Goal: Task Accomplishment & Management: Complete application form

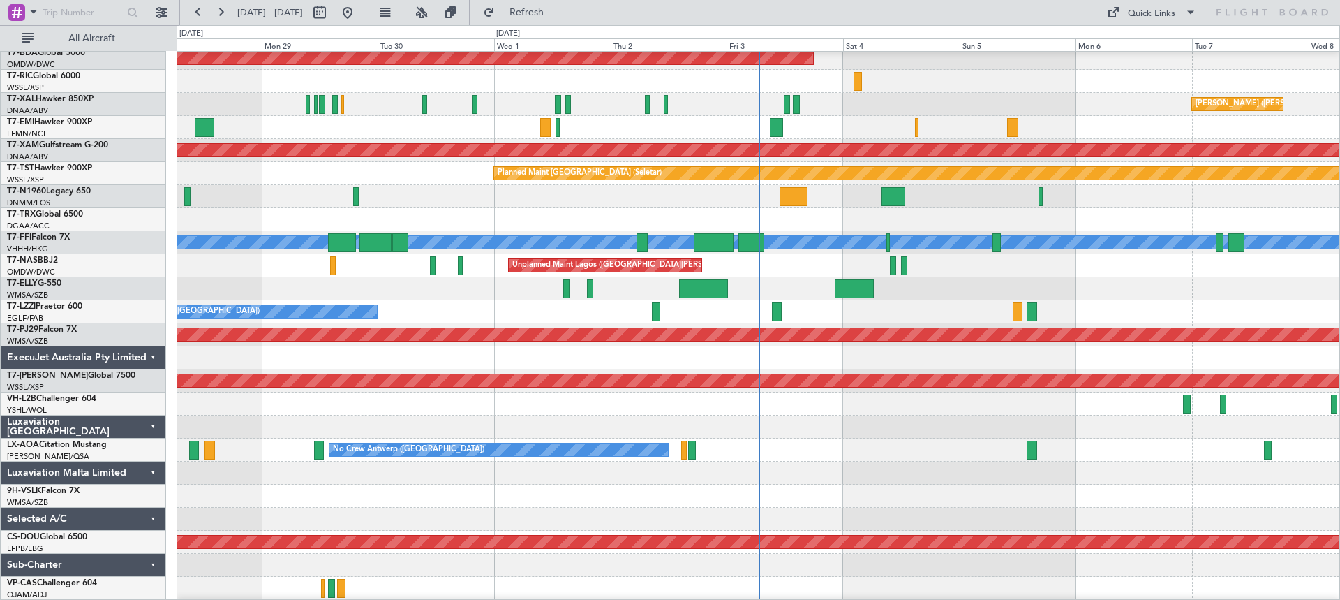
scroll to position [557, 0]
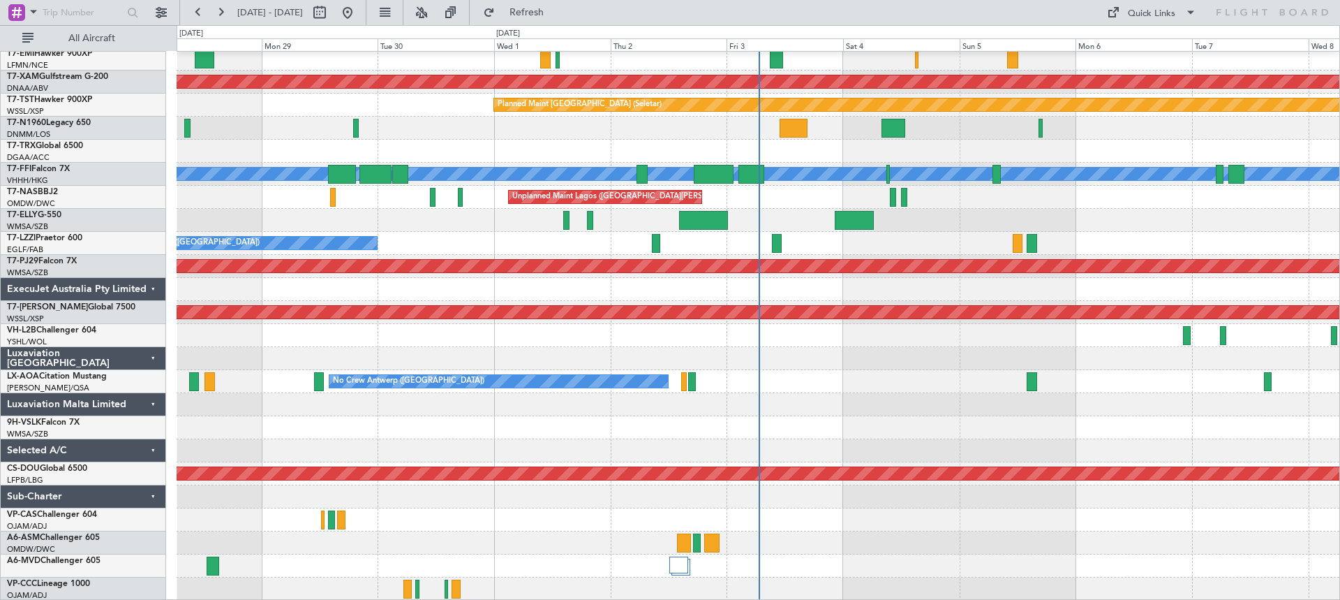
click at [153, 288] on div "ExecuJet Australia Pty Limited" at bounding box center [83, 289] width 165 height 23
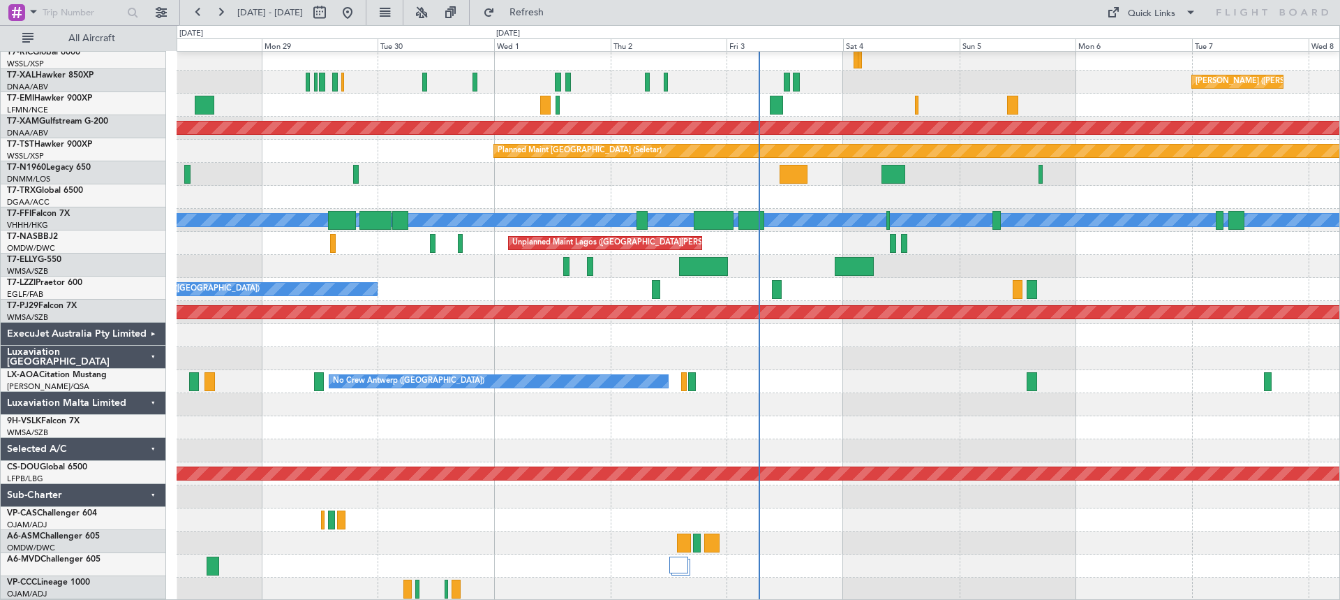
scroll to position [511, 0]
click at [149, 356] on div "Luxaviation [GEOGRAPHIC_DATA]" at bounding box center [83, 358] width 165 height 23
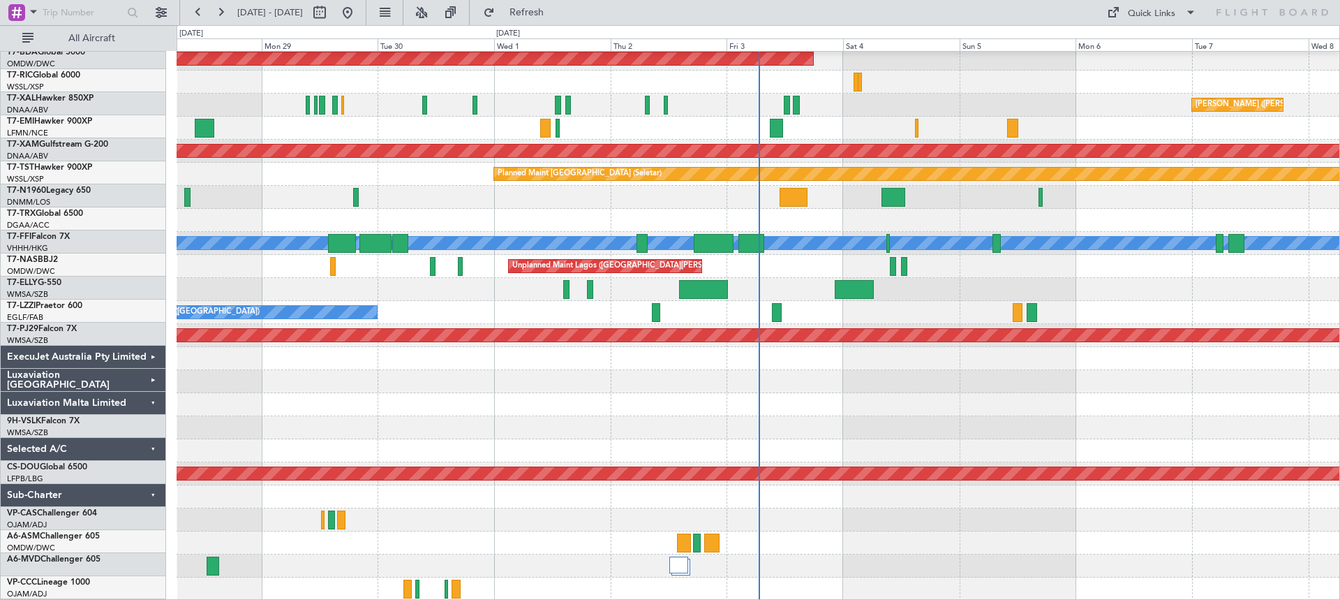
scroll to position [488, 0]
click at [151, 403] on div "Luxaviation Malta Limited" at bounding box center [83, 404] width 165 height 23
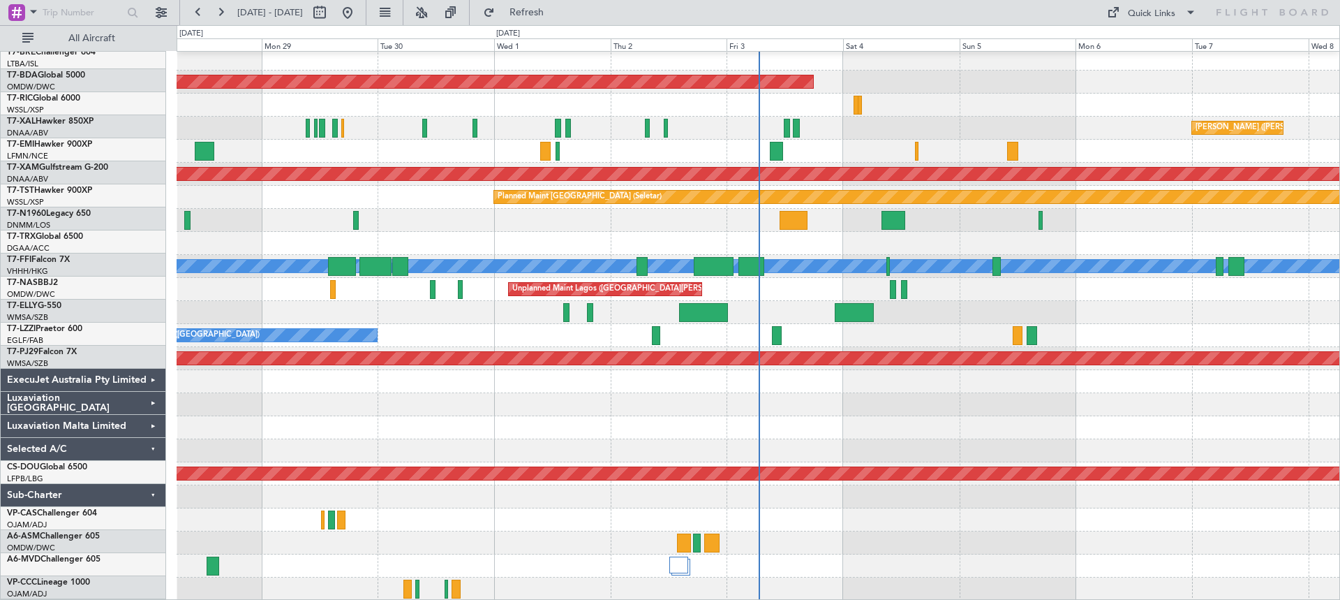
scroll to position [465, 0]
click at [153, 447] on div "Selected A/C" at bounding box center [83, 450] width 165 height 23
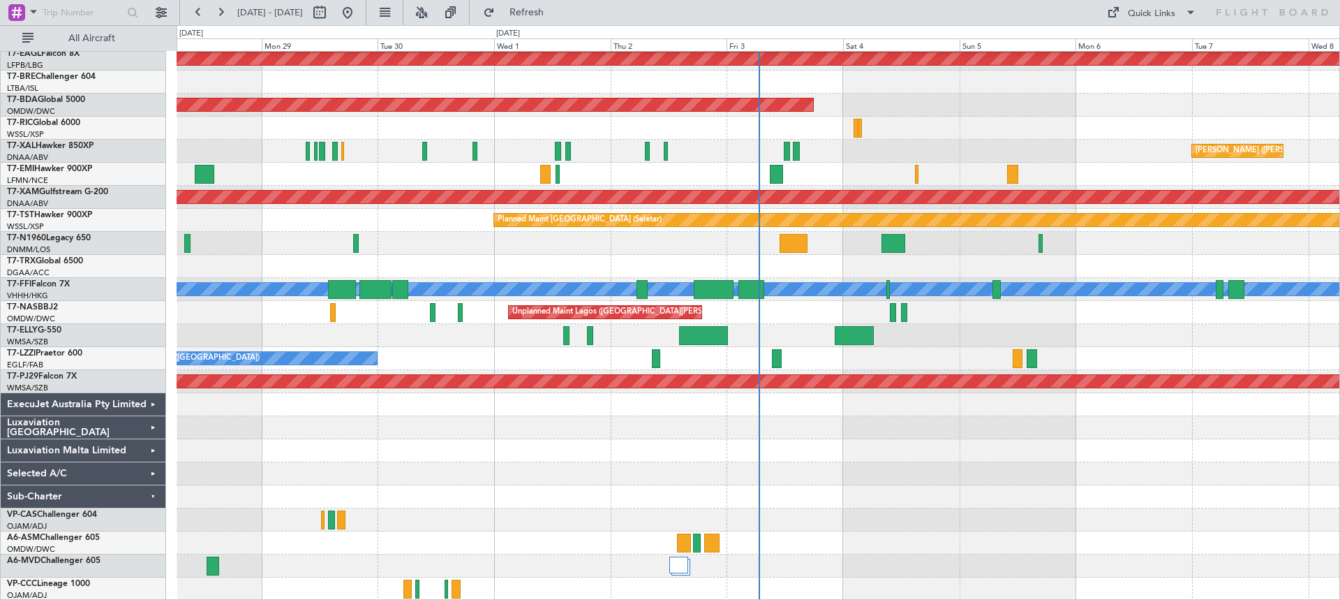
click at [151, 496] on div "Sub-Charter" at bounding box center [83, 496] width 165 height 23
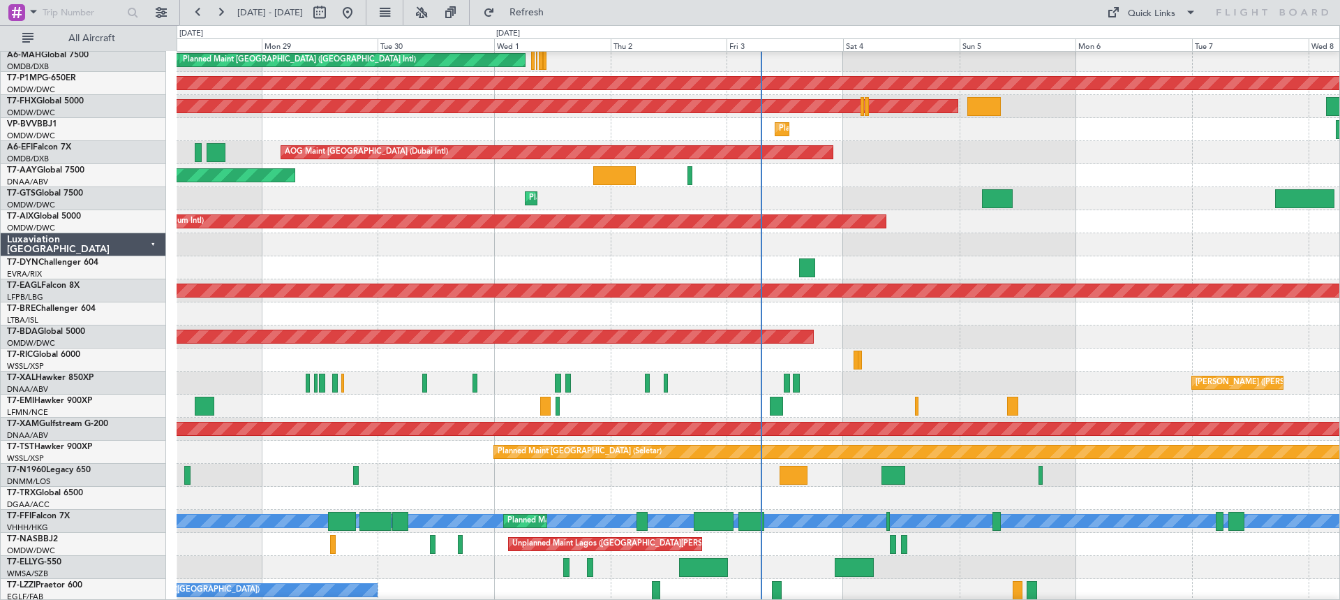
scroll to position [1, 0]
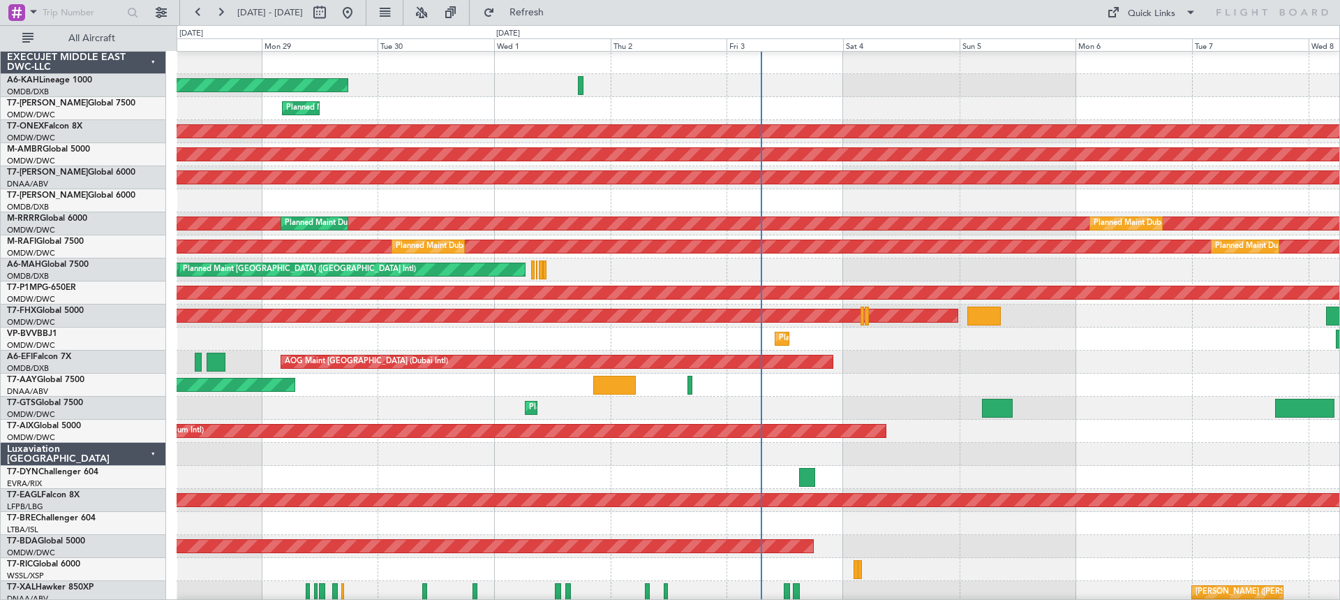
click at [988, 387] on div "Unplanned Maint [GEOGRAPHIC_DATA] (Al Maktoum Intl) Unplanned Maint [GEOGRAPHIC…" at bounding box center [758, 385] width 1163 height 23
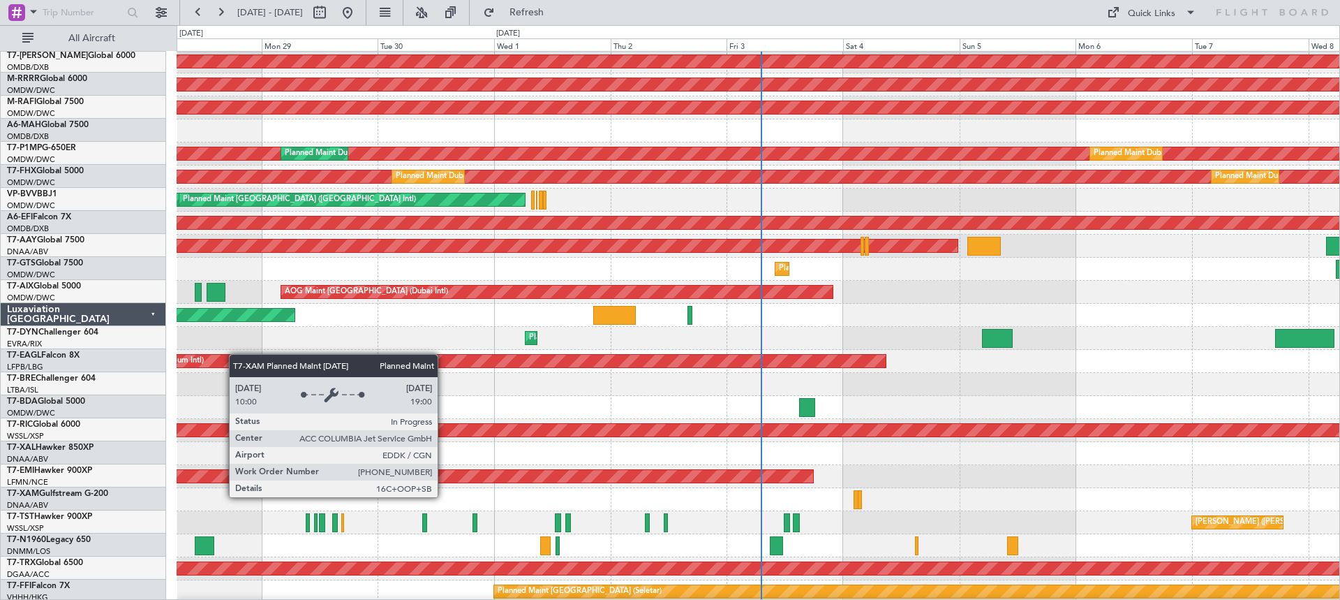
scroll to position [71, 0]
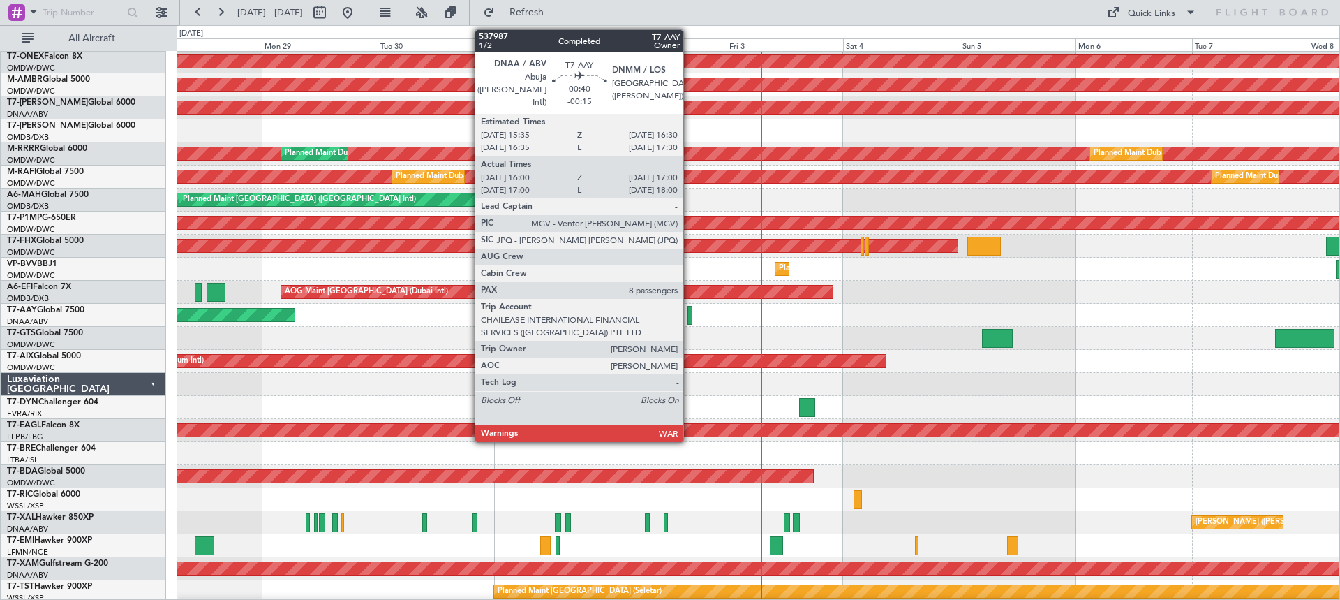
click at [690, 314] on div at bounding box center [690, 315] width 5 height 19
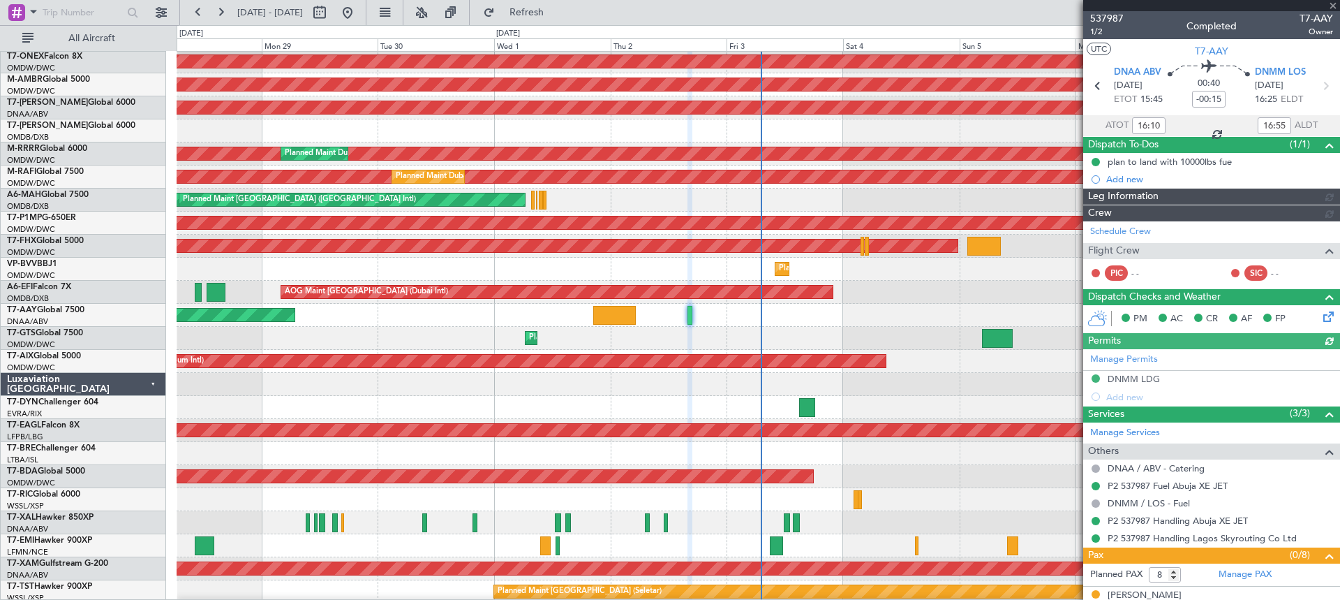
type input "Dherander Fithani (DHF)"
type input "7432"
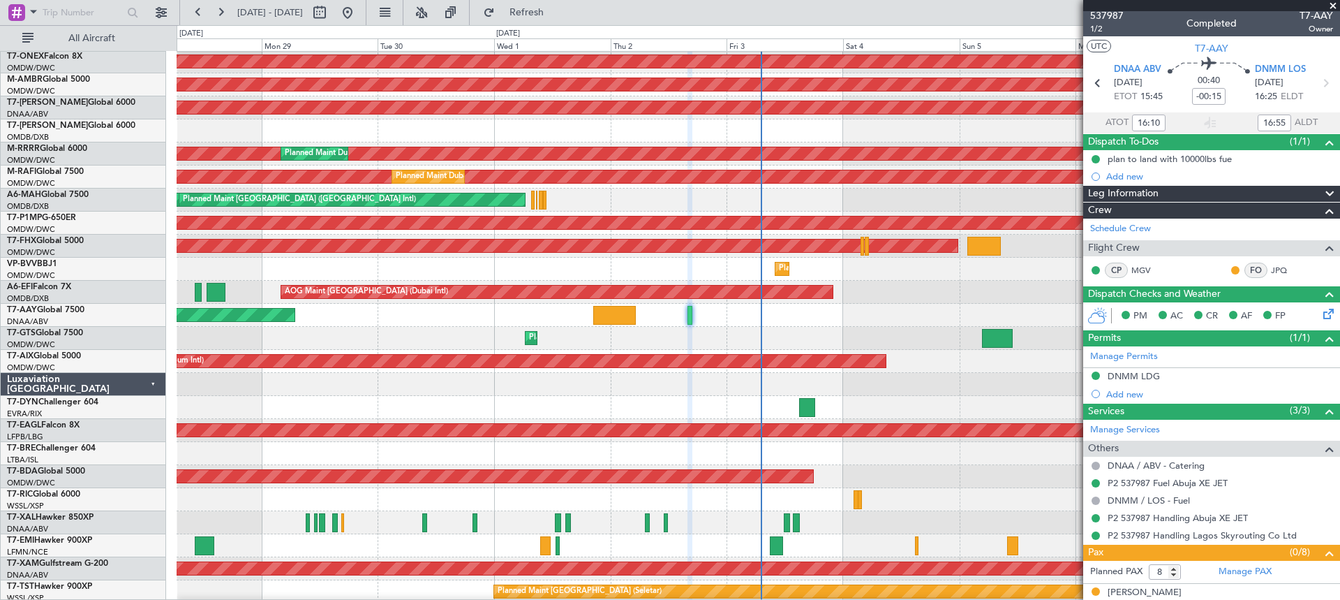
scroll to position [0, 0]
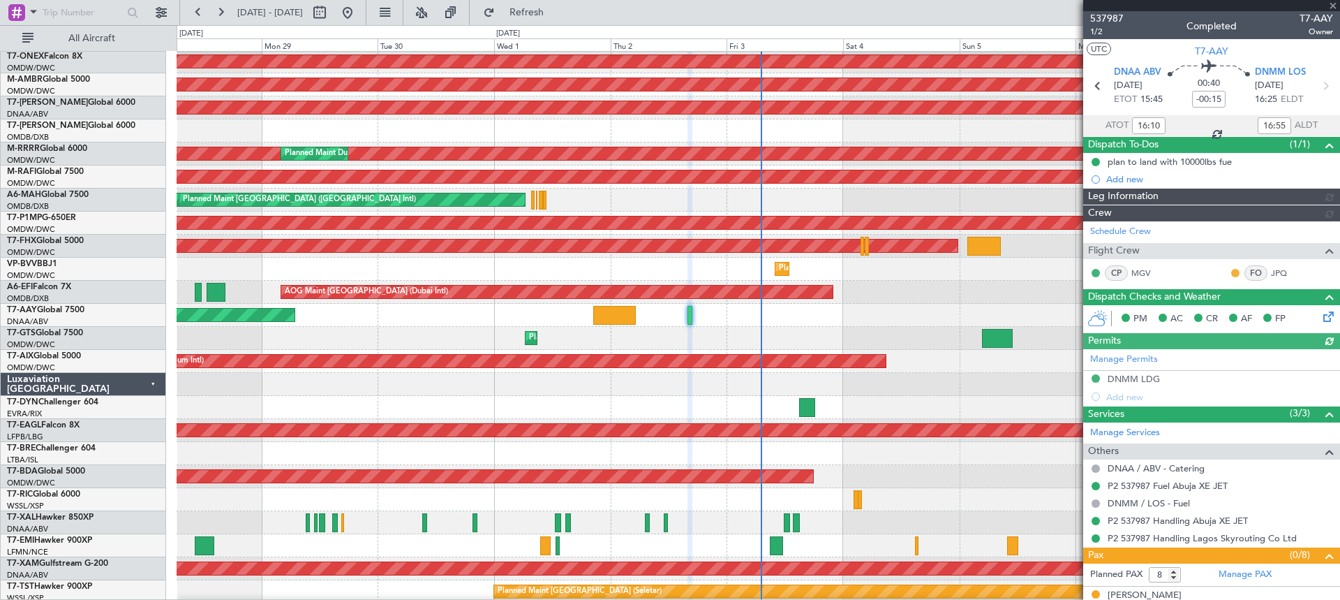
type input "Dherander Fithani (DHF)"
type input "7432"
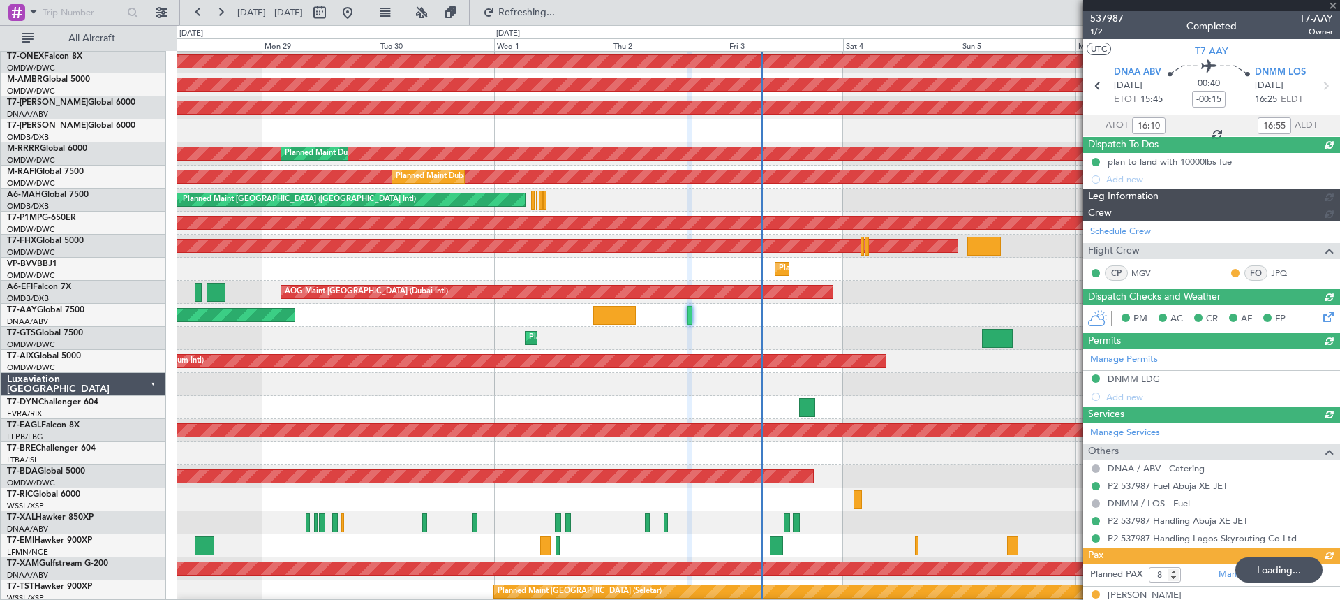
type input "Dherander Fithani (DHF)"
type input "7432"
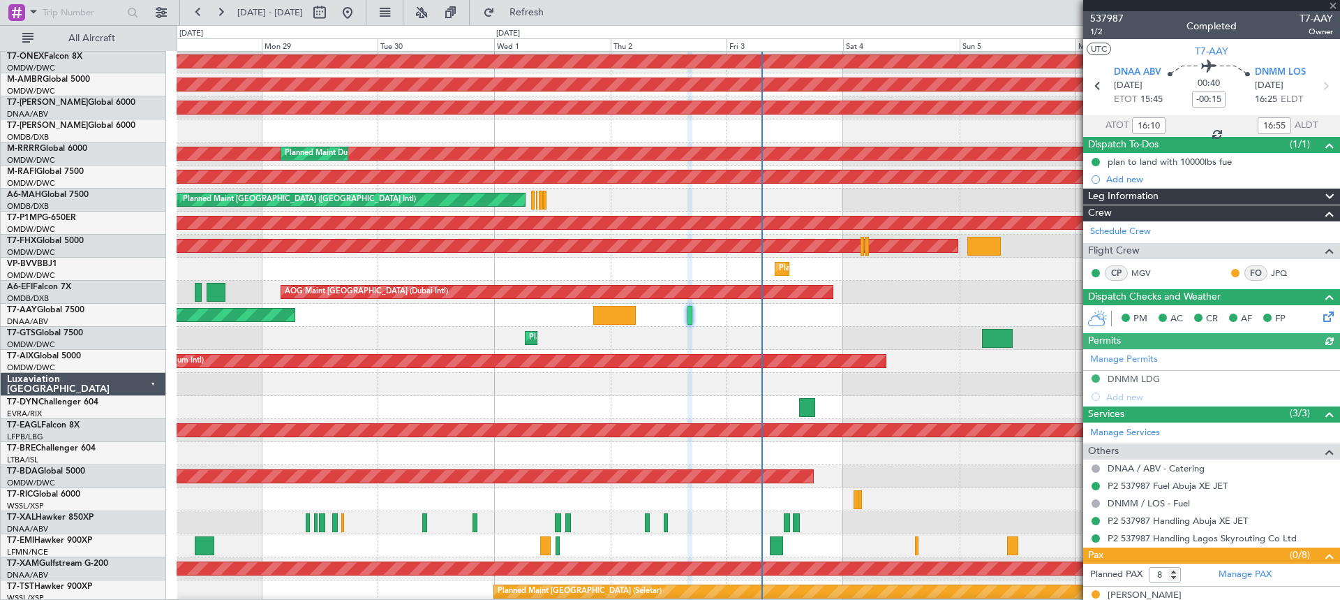
type input "Dherander Fithani (DHF)"
type input "7432"
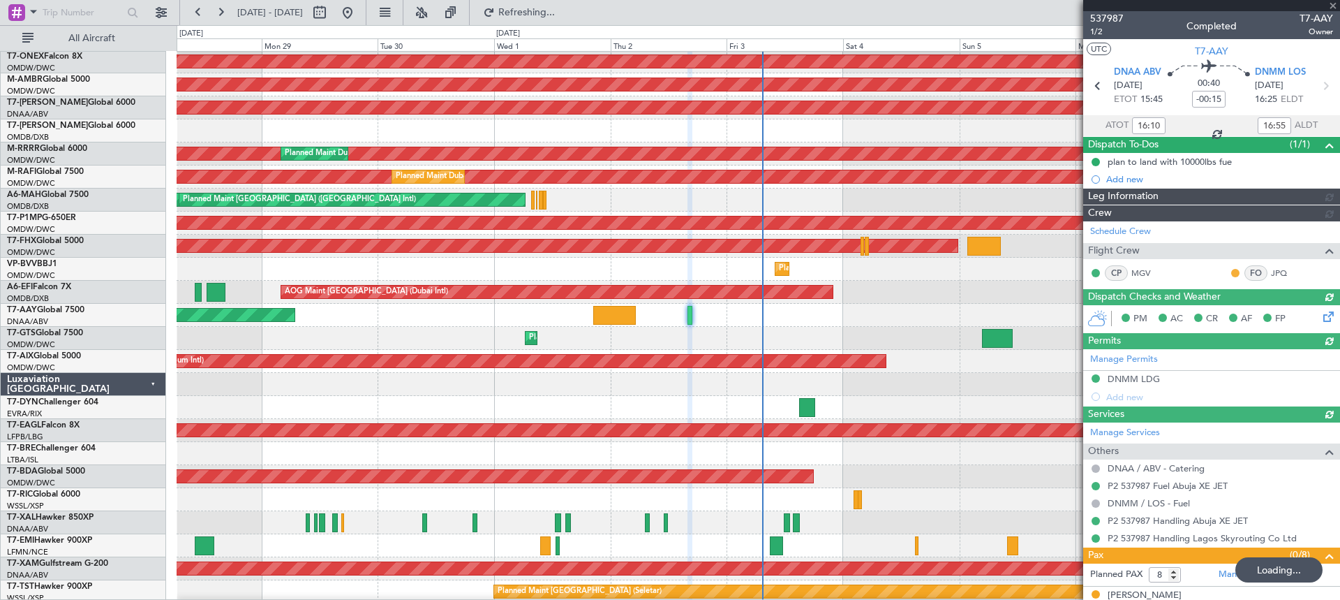
type input "Dherander Fithani (DHF)"
type input "7432"
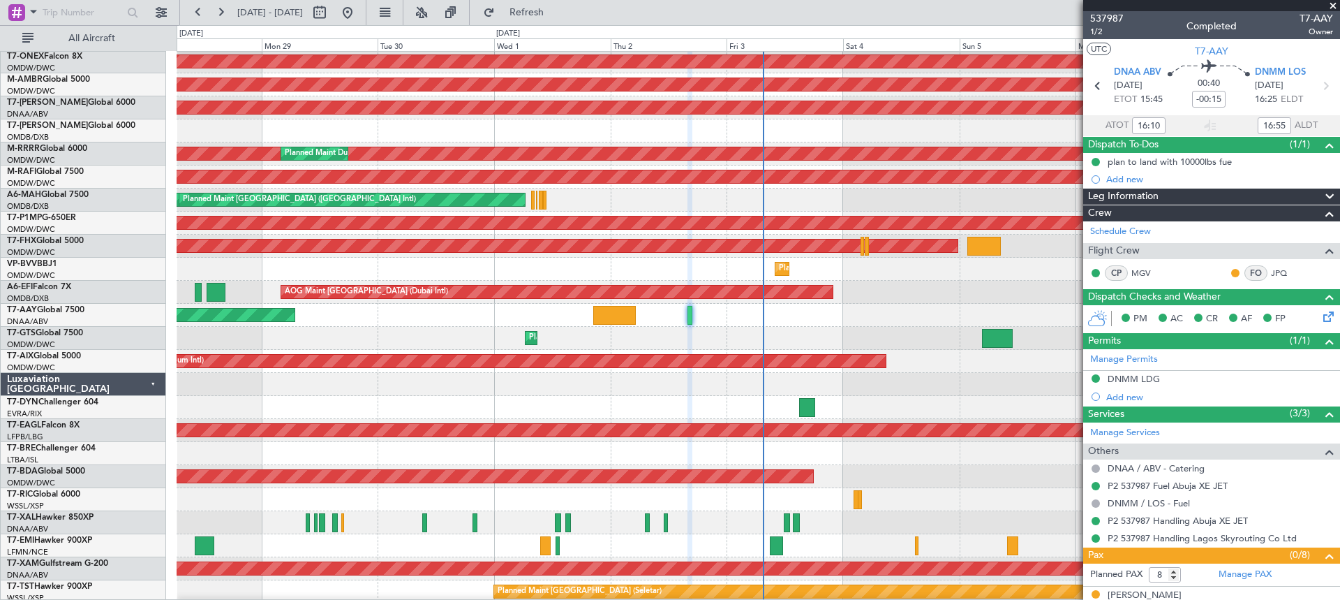
type input "Dherander Fithani (DHF)"
type input "7432"
type input "Dherander Fithani (DHF)"
type input "7432"
type input "Dherander Fithani (DHF)"
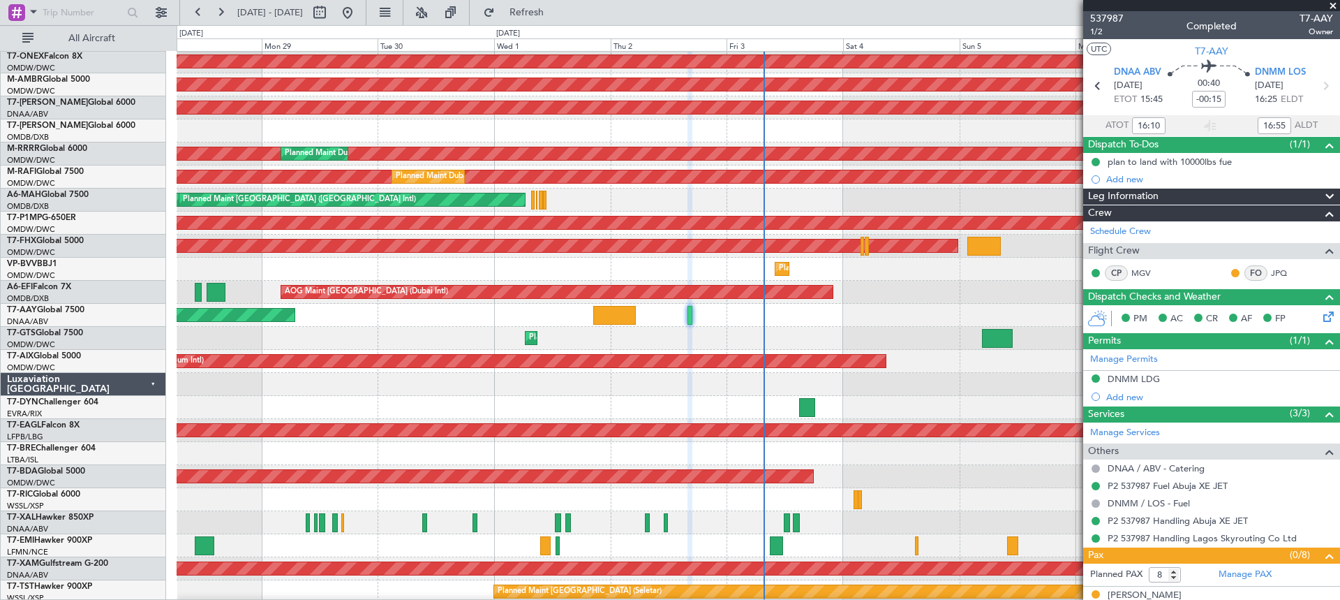
type input "7432"
type input "Dherander Fithani (DHF)"
type input "7432"
